Goal: Information Seeking & Learning: Learn about a topic

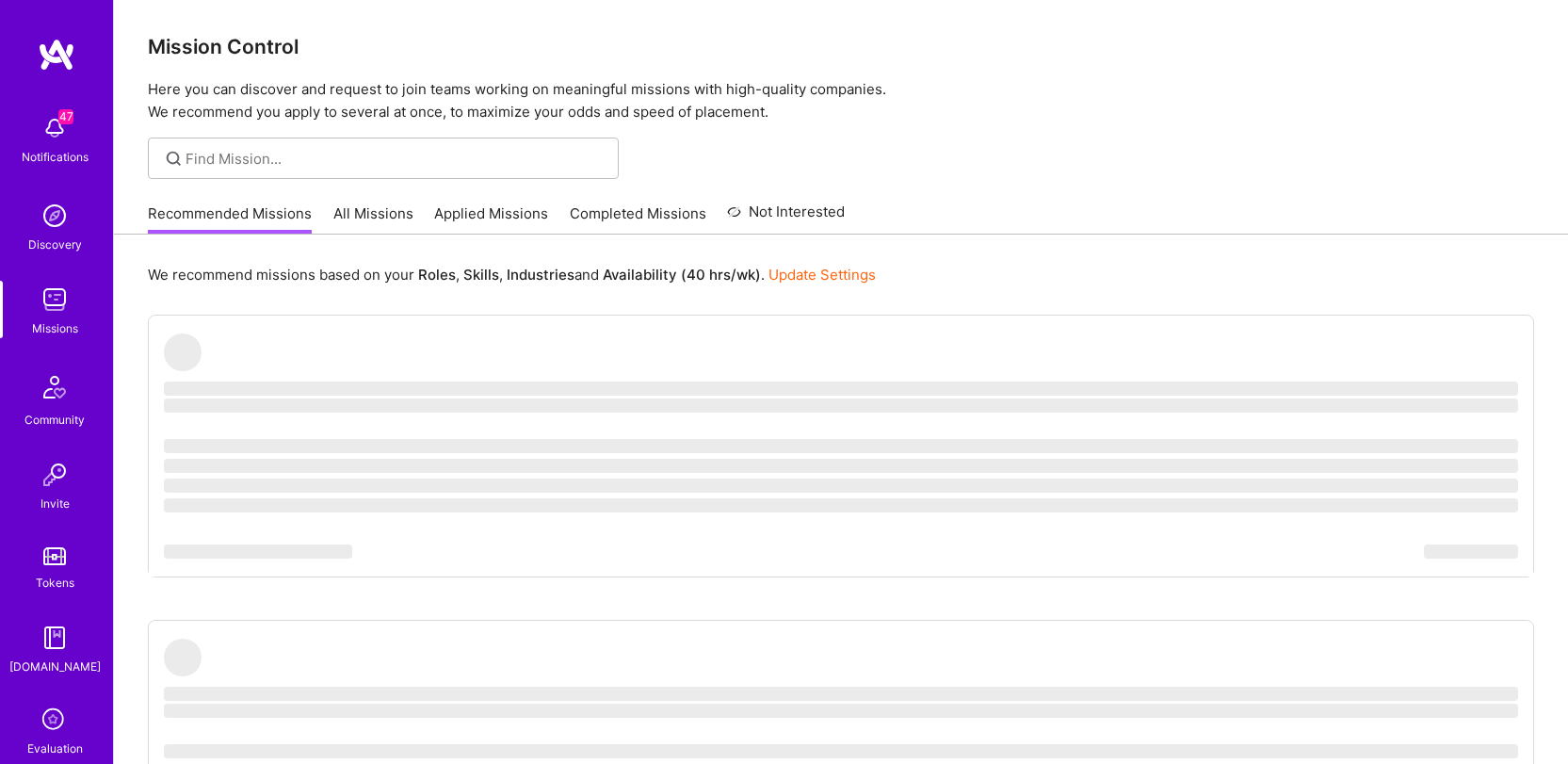
scroll to position [4, 0]
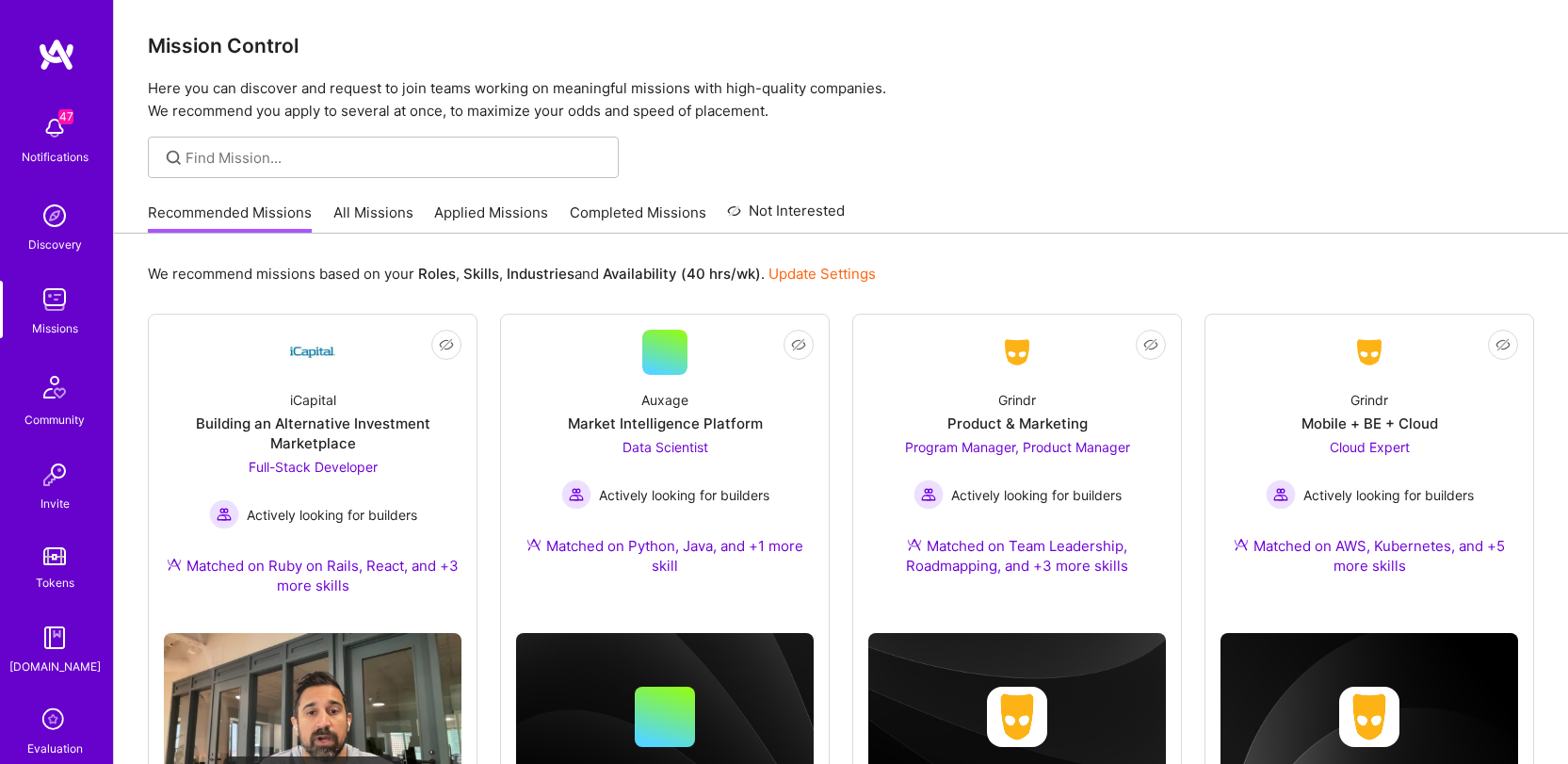
click at [384, 222] on link "All Missions" at bounding box center [373, 218] width 80 height 32
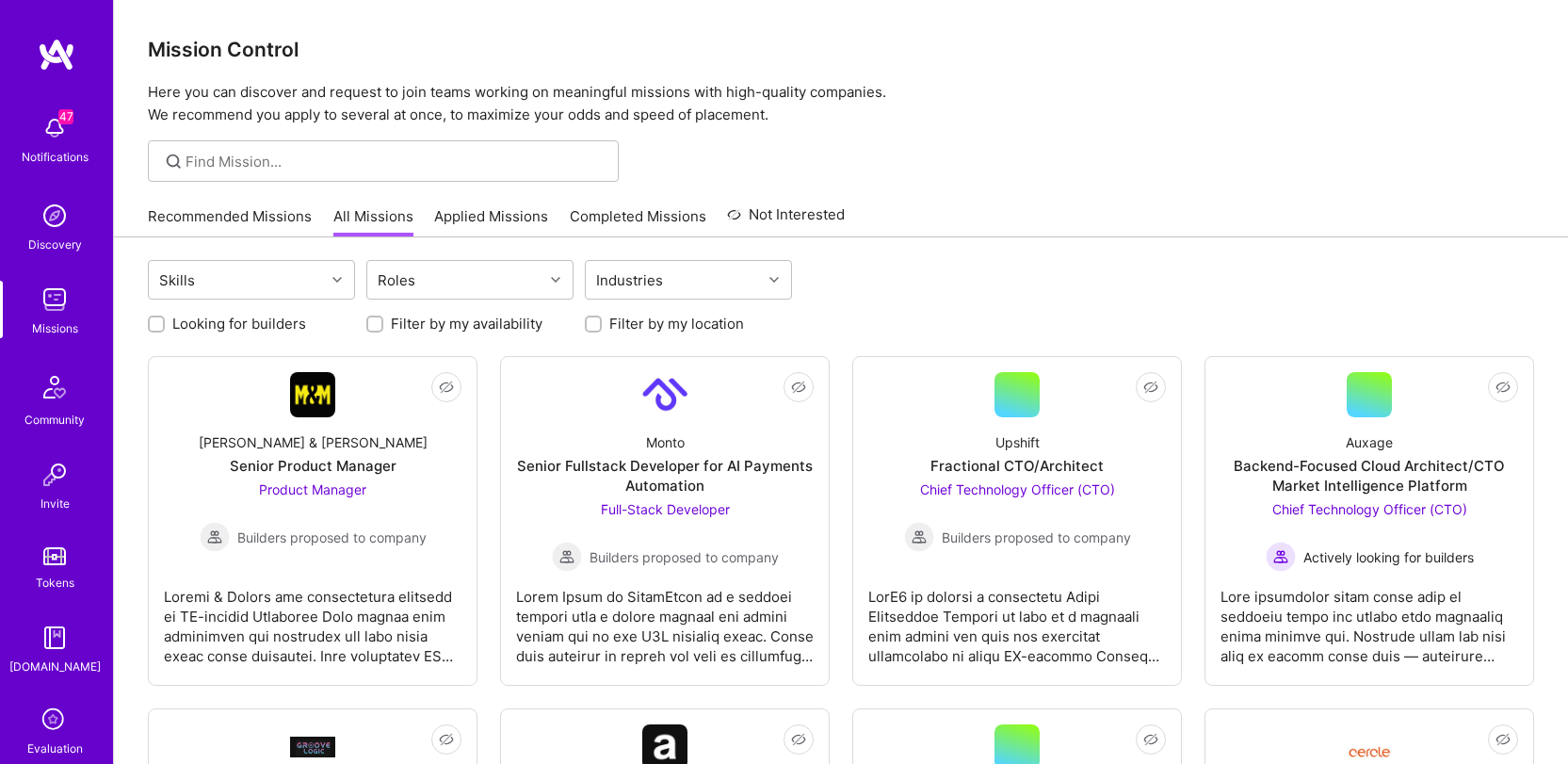
click at [286, 327] on label "Looking for builders" at bounding box center [239, 323] width 134 height 20
click at [165, 327] on input "Looking for builders" at bounding box center [158, 324] width 13 height 13
checkbox input "true"
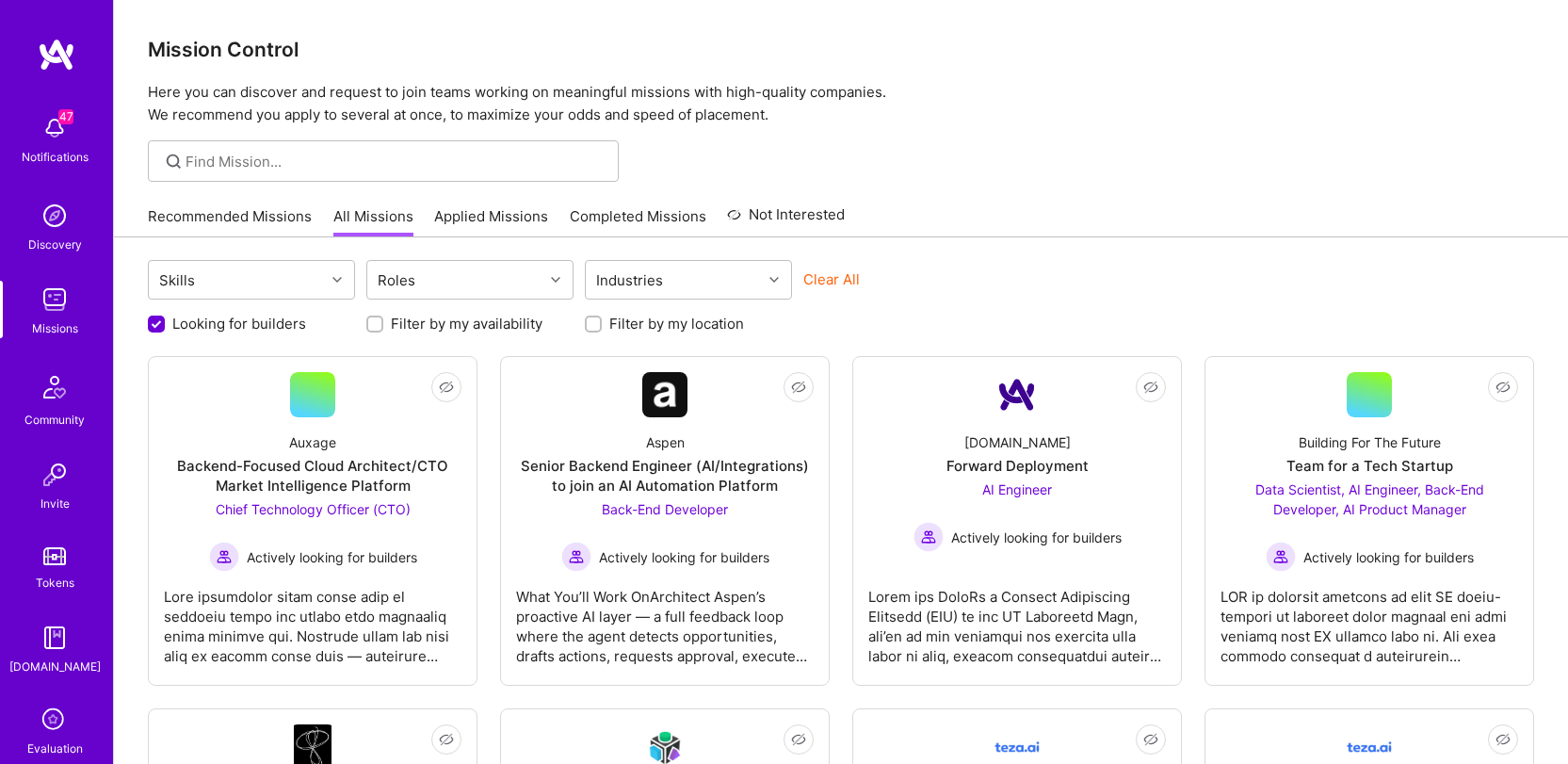
click at [488, 322] on label "Filter by my availability" at bounding box center [466, 323] width 152 height 20
click at [383, 322] on input "Filter by my availability" at bounding box center [375, 324] width 13 height 13
checkbox input "true"
click at [688, 324] on label "Filter by my location" at bounding box center [676, 323] width 135 height 20
click at [601, 324] on input "Filter by my location" at bounding box center [594, 324] width 13 height 13
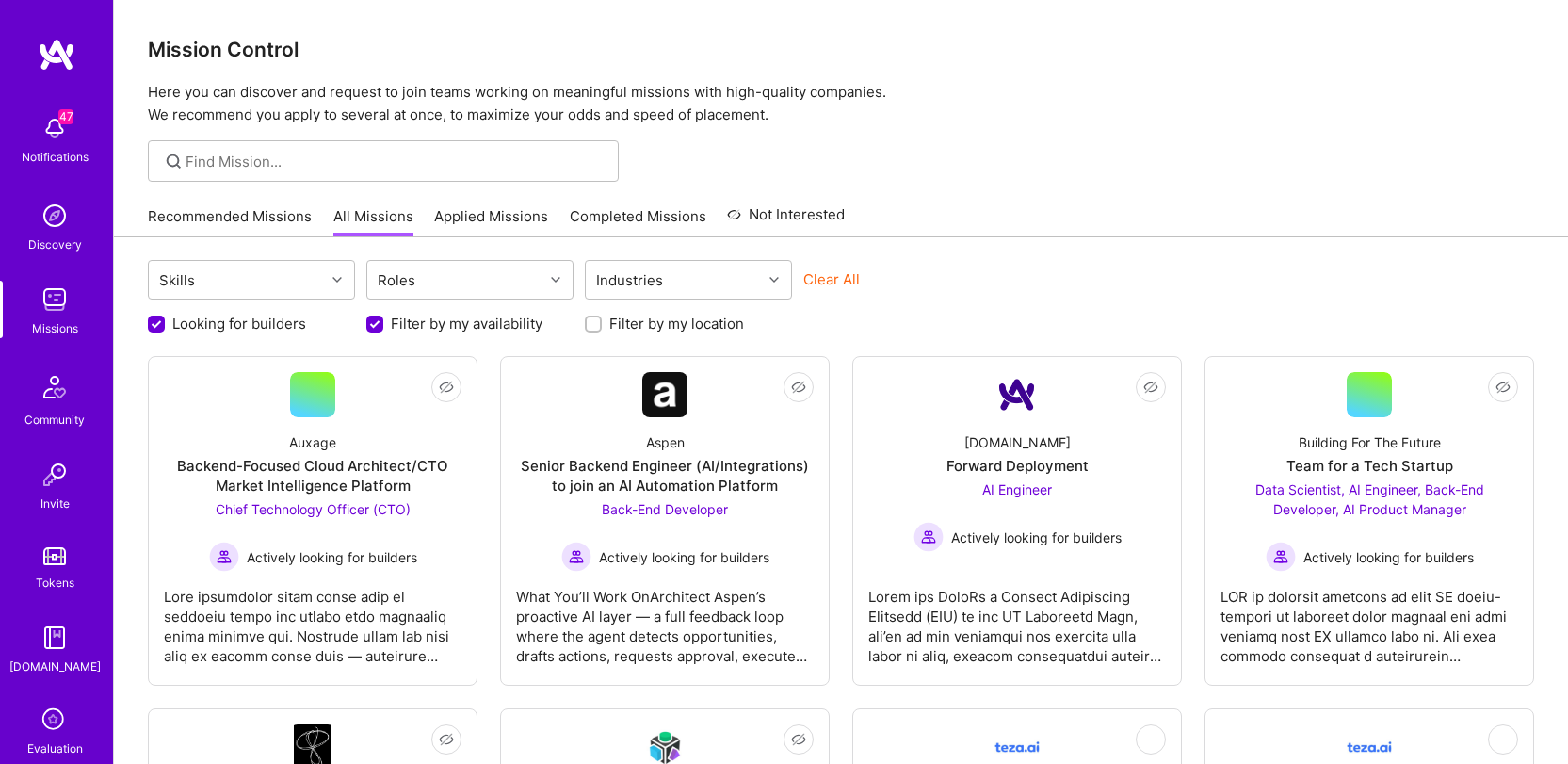
checkbox input "true"
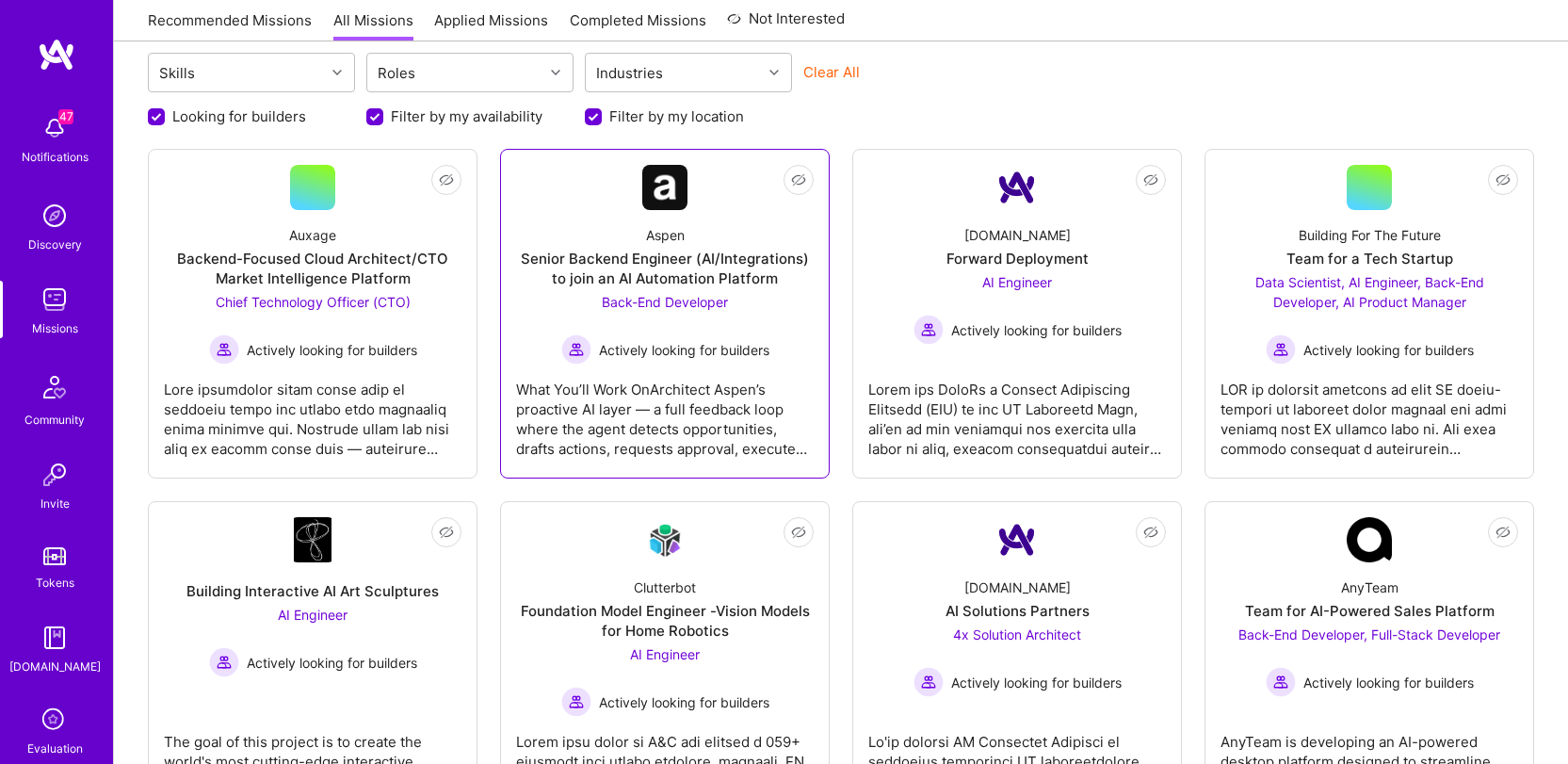
scroll to position [247, 0]
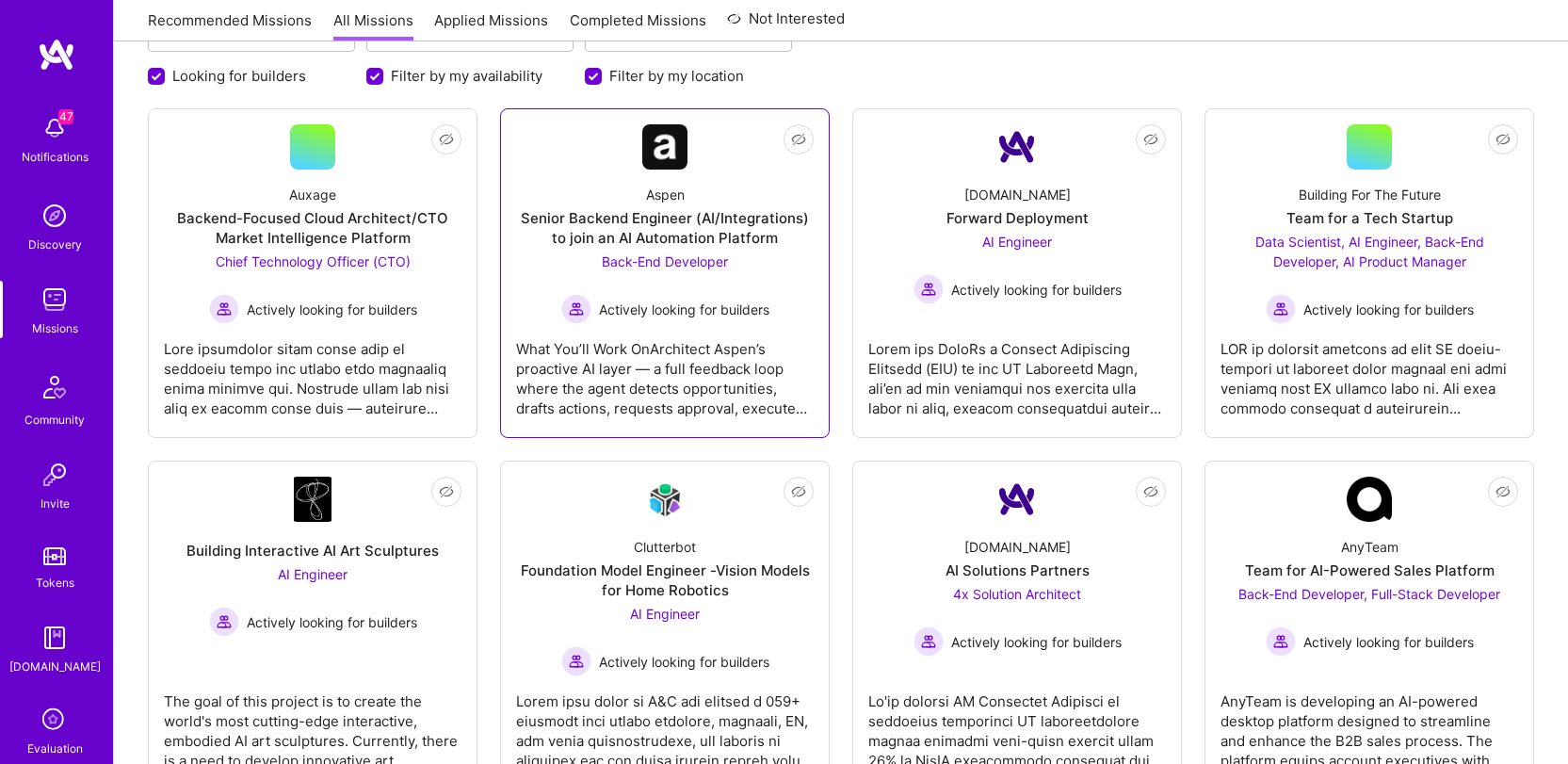
click at [683, 344] on div "What You’ll Work OnArchitect Aspen’s proactive AI layer — a full feedback loop …" at bounding box center [665, 372] width 298 height 95
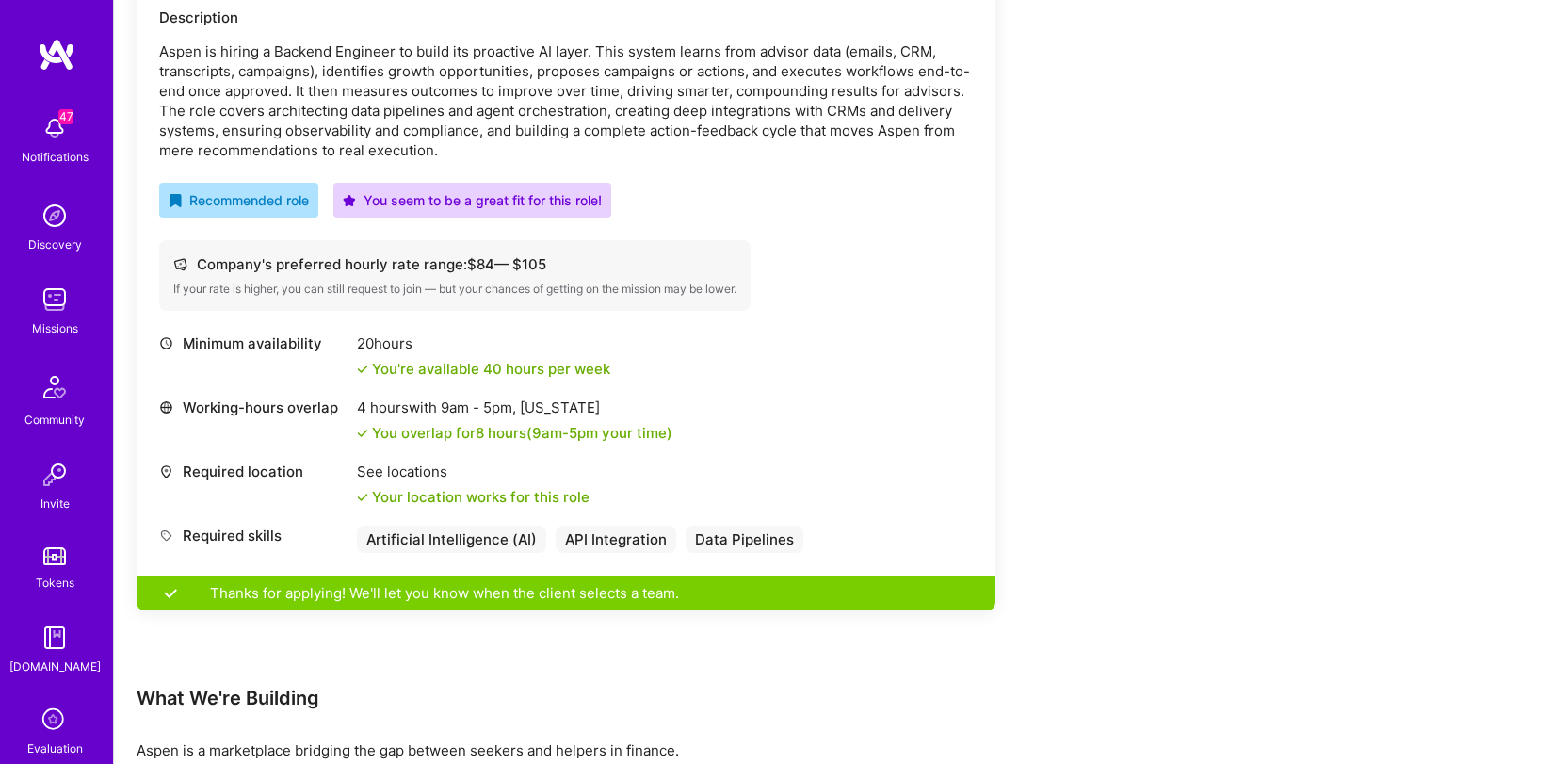
scroll to position [264, 0]
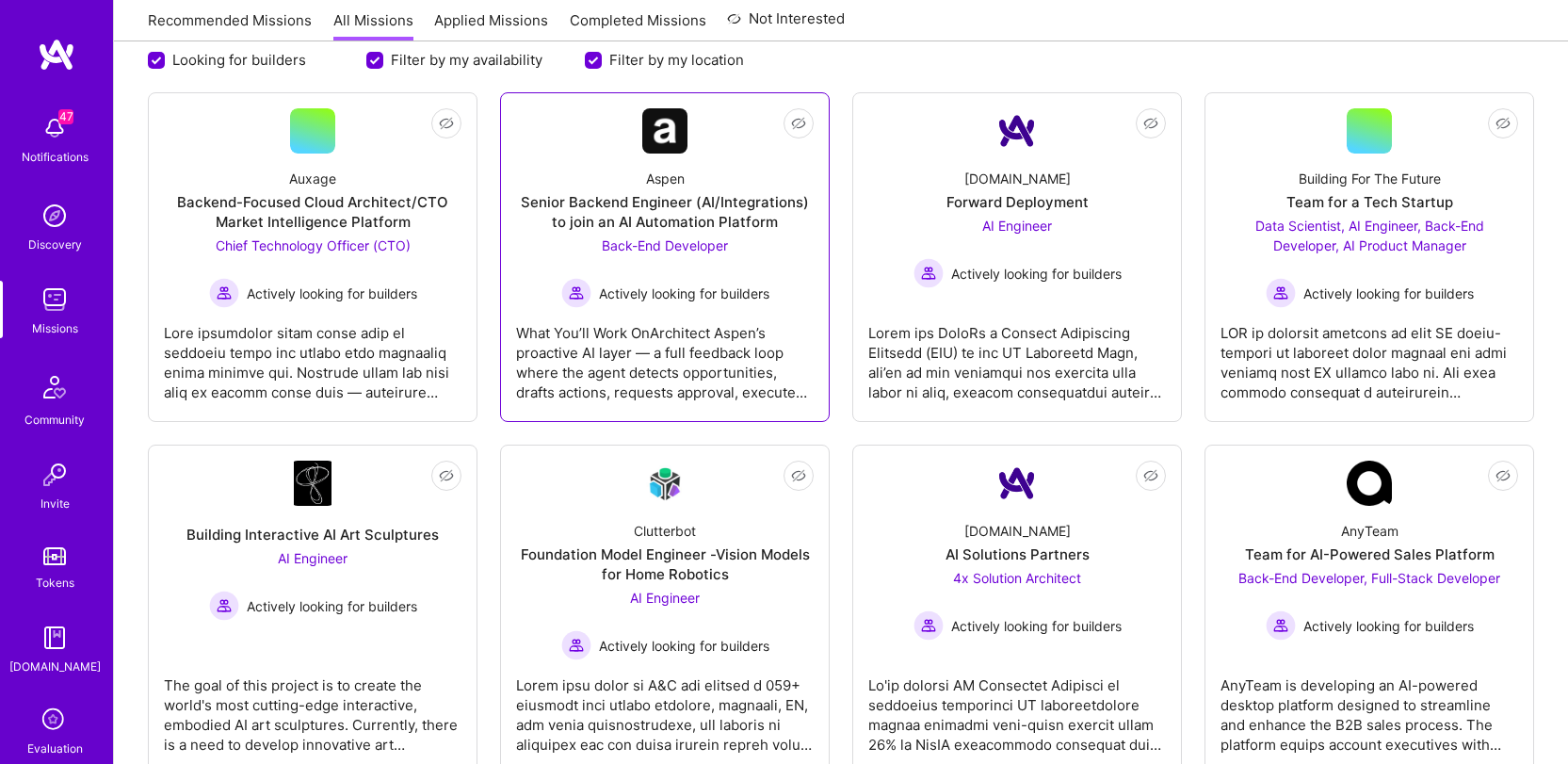
scroll to position [247, 0]
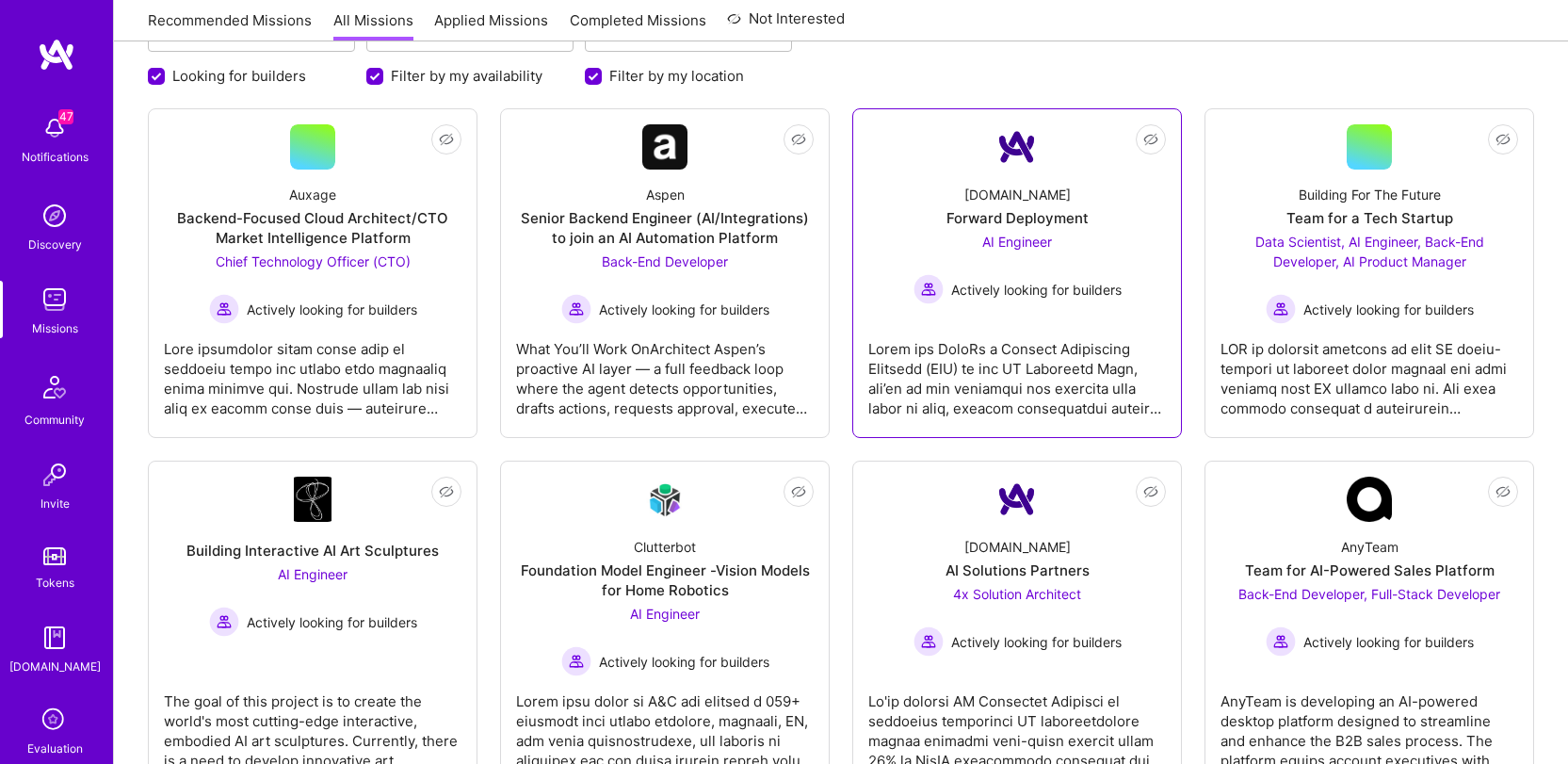
click at [980, 328] on div at bounding box center [1017, 372] width 298 height 95
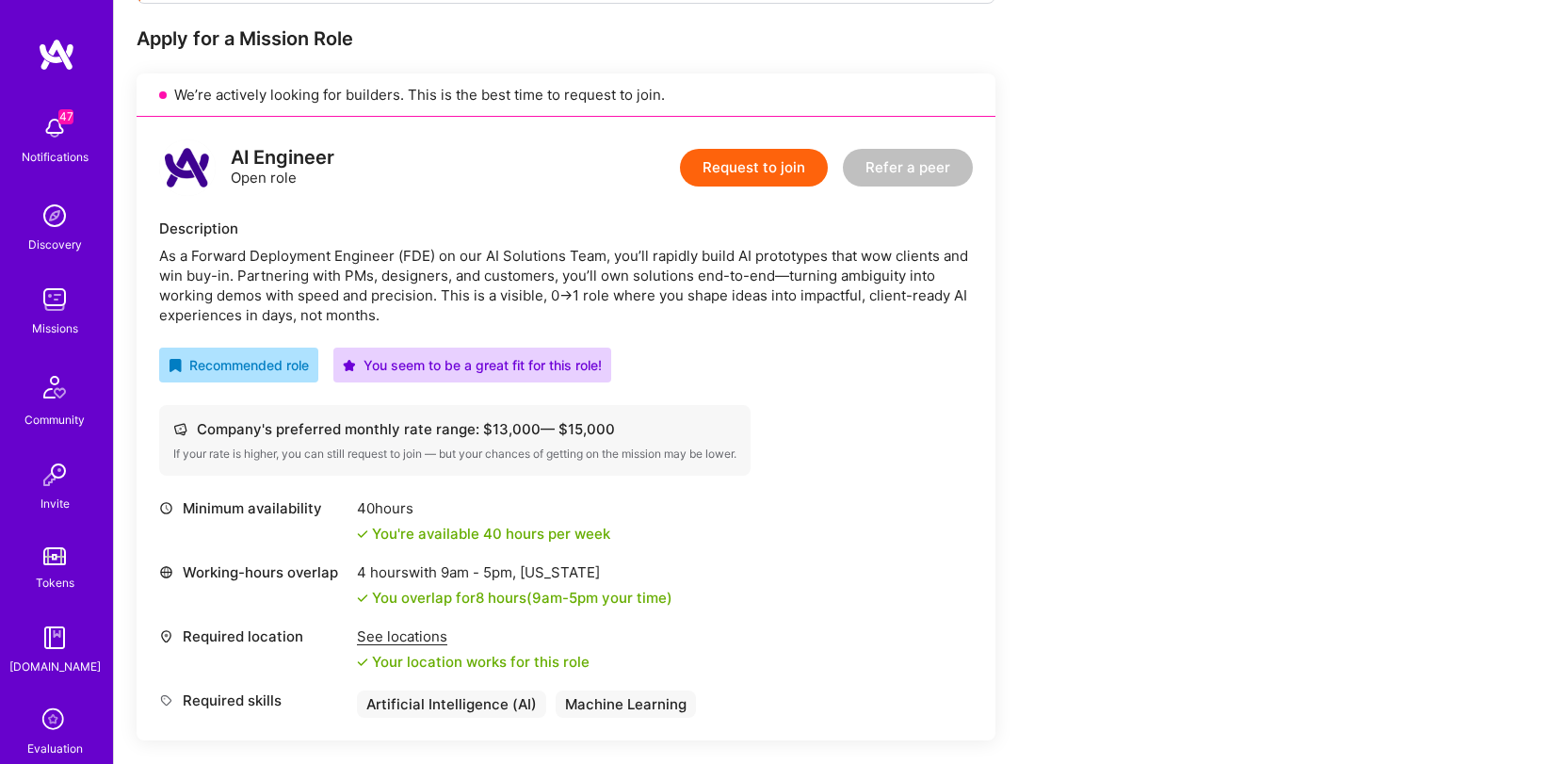
scroll to position [370, 0]
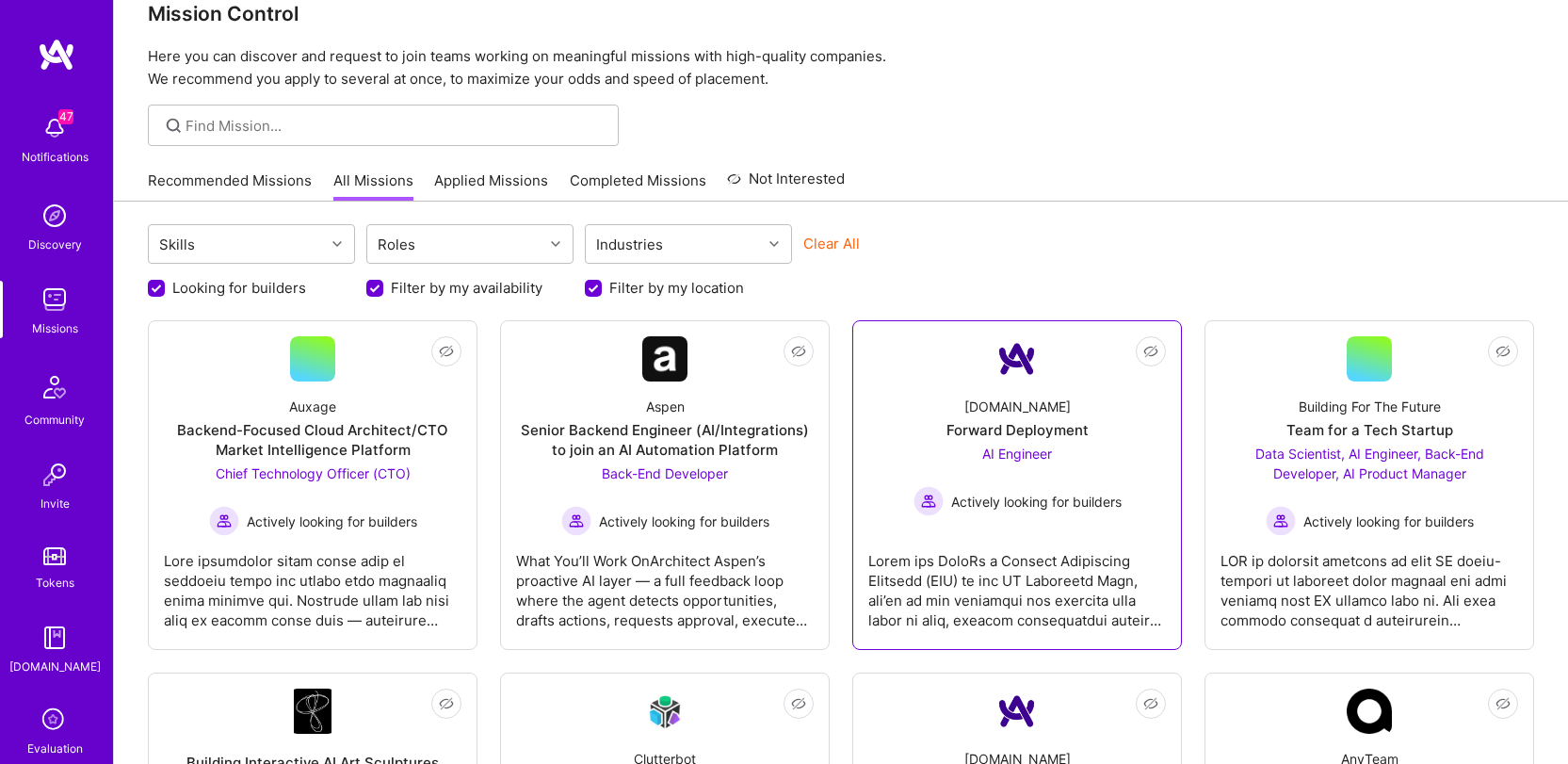
scroll to position [32, 0]
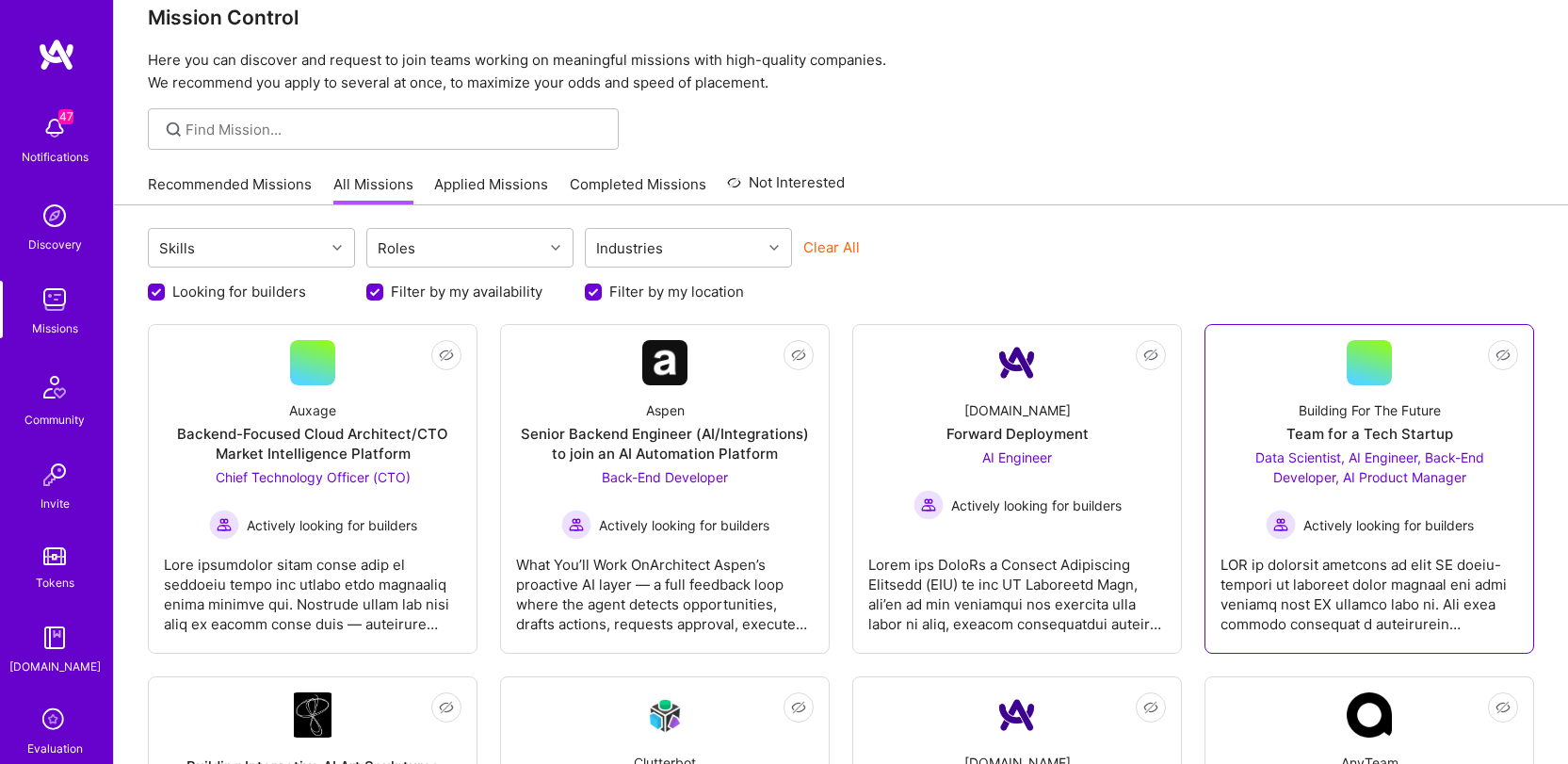
click at [1363, 456] on span "Data Scientist, AI Engineer, Back-End Developer, AI Product Manager" at bounding box center [1370, 467] width 229 height 35
